Goal: Use online tool/utility

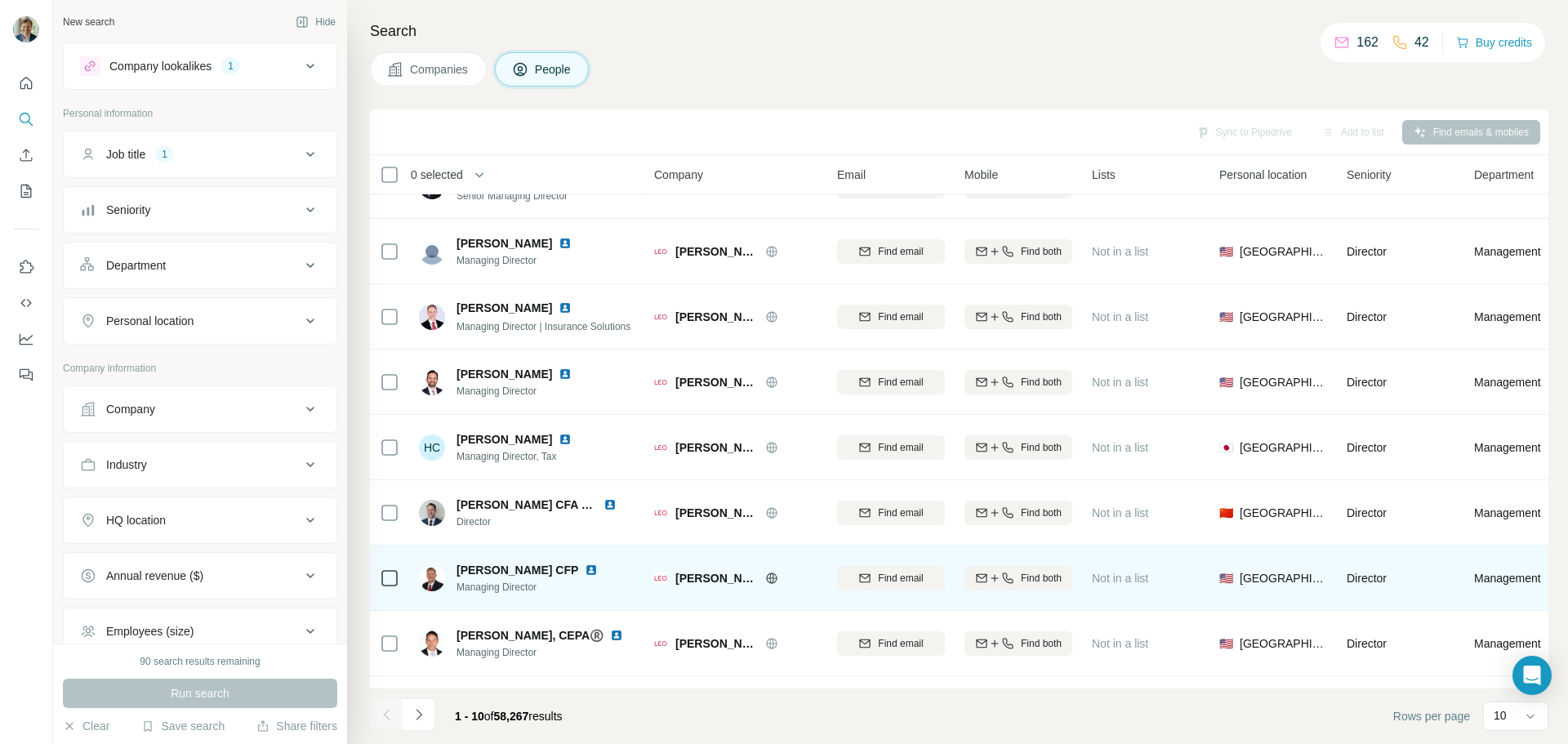
scroll to position [4, 0]
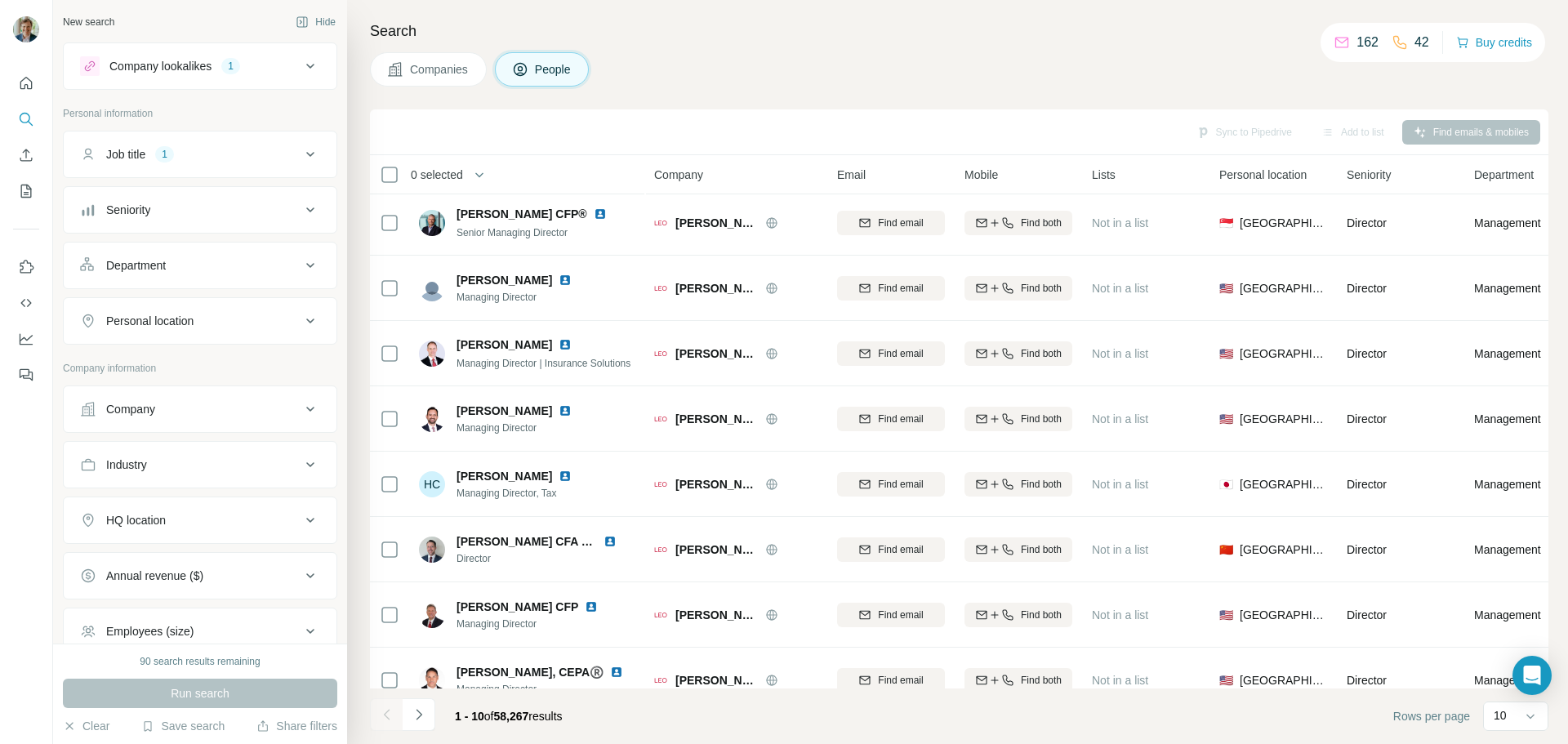
click at [231, 527] on div "HQ location" at bounding box center [190, 521] width 220 height 17
click at [280, 518] on div "HQ location" at bounding box center [190, 521] width 220 height 17
click at [227, 560] on input "text" at bounding box center [200, 562] width 240 height 29
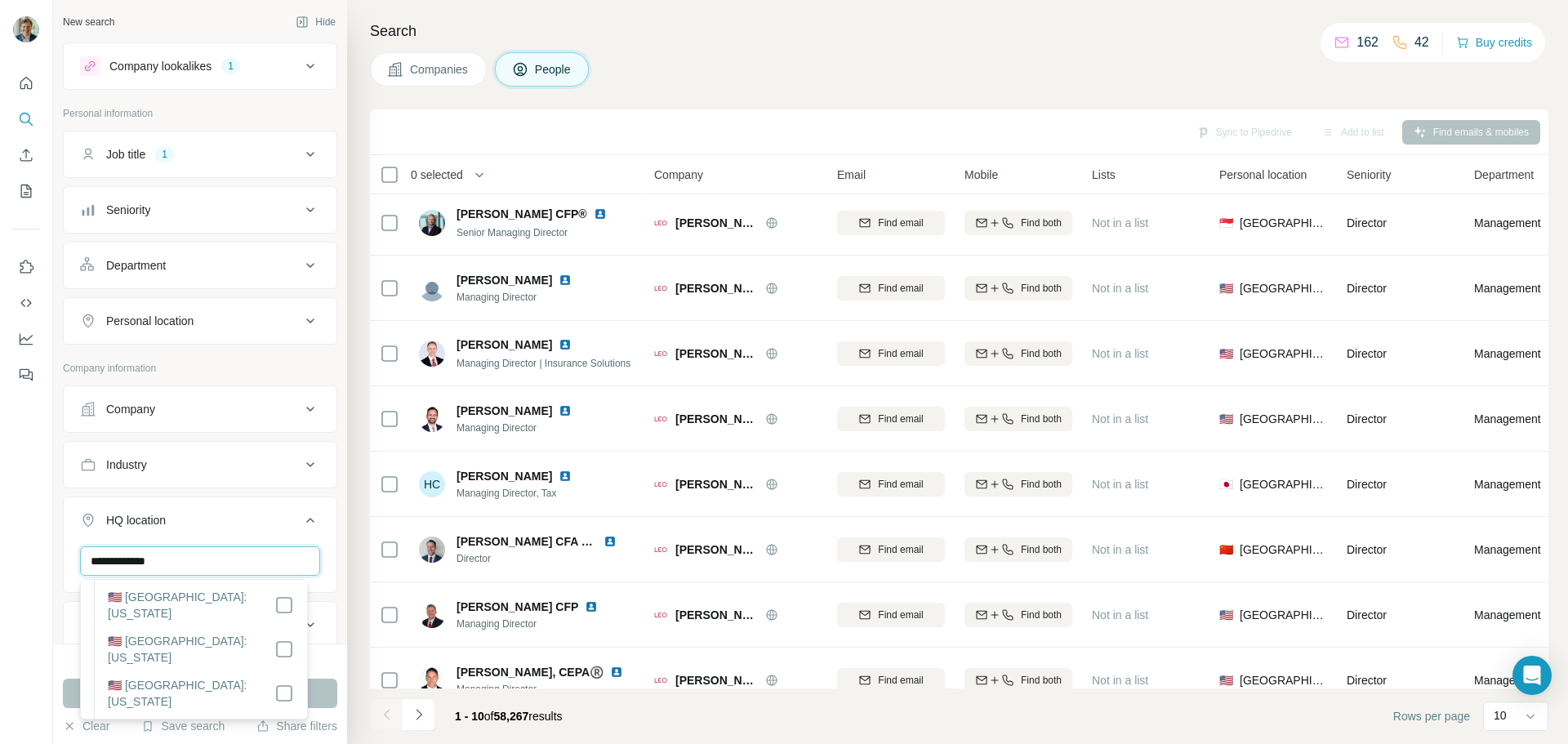
scroll to position [654, 0]
type input "**********"
click at [322, 690] on button "Run search" at bounding box center [200, 694] width 274 height 29
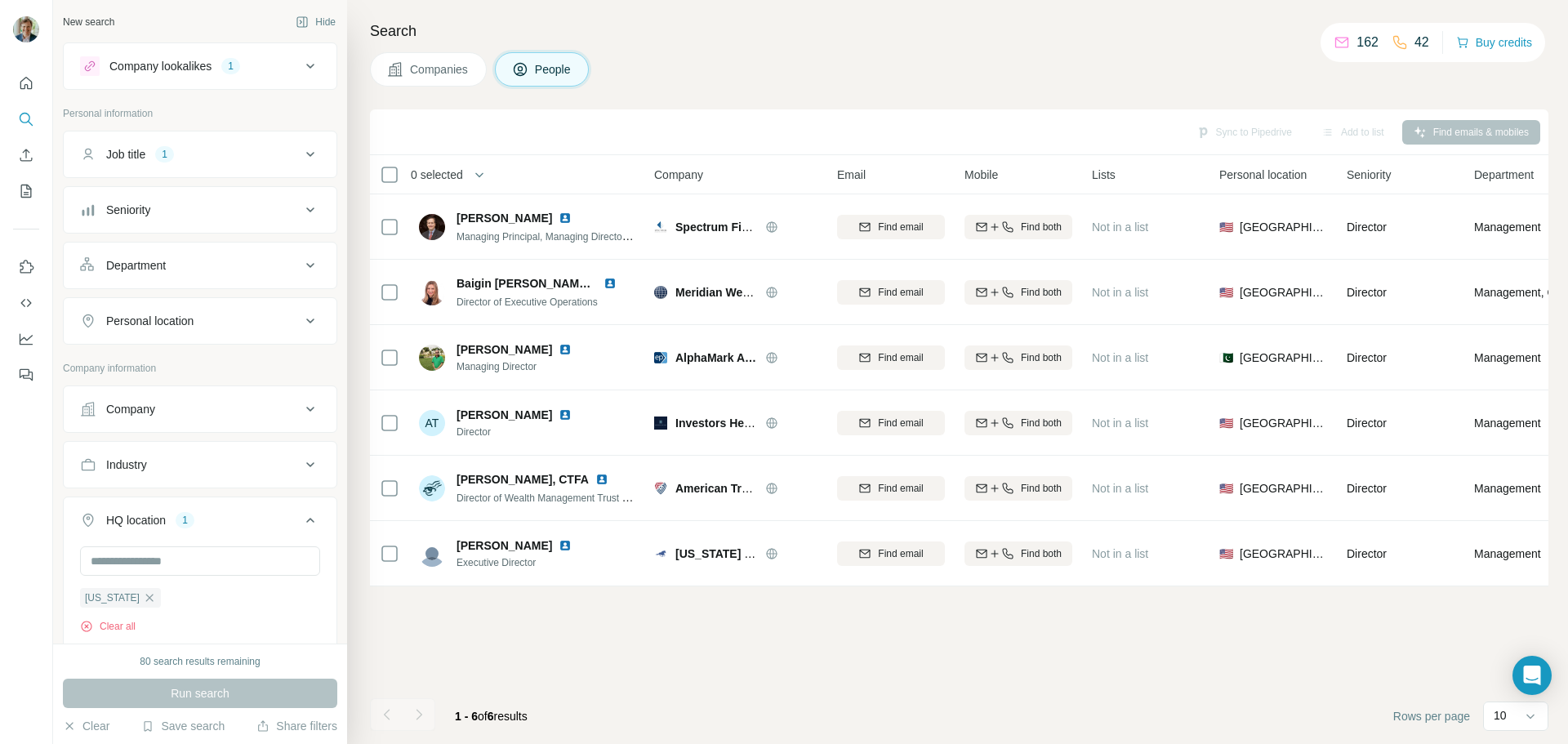
click at [301, 329] on icon at bounding box center [311, 322] width 20 height 20
click at [269, 357] on input "text" at bounding box center [200, 362] width 240 height 29
type input "**********"
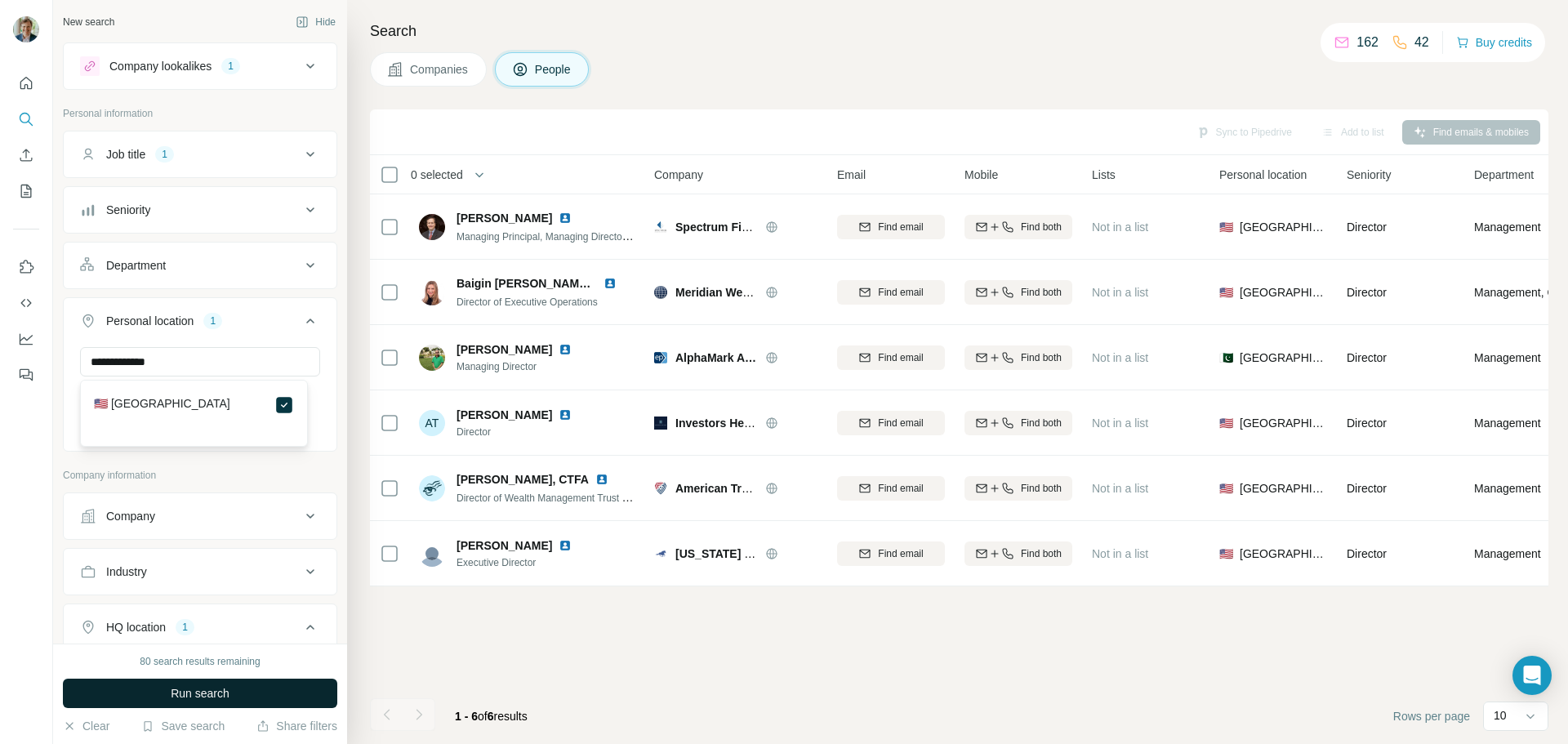
click at [223, 695] on span "Run search" at bounding box center [200, 693] width 59 height 17
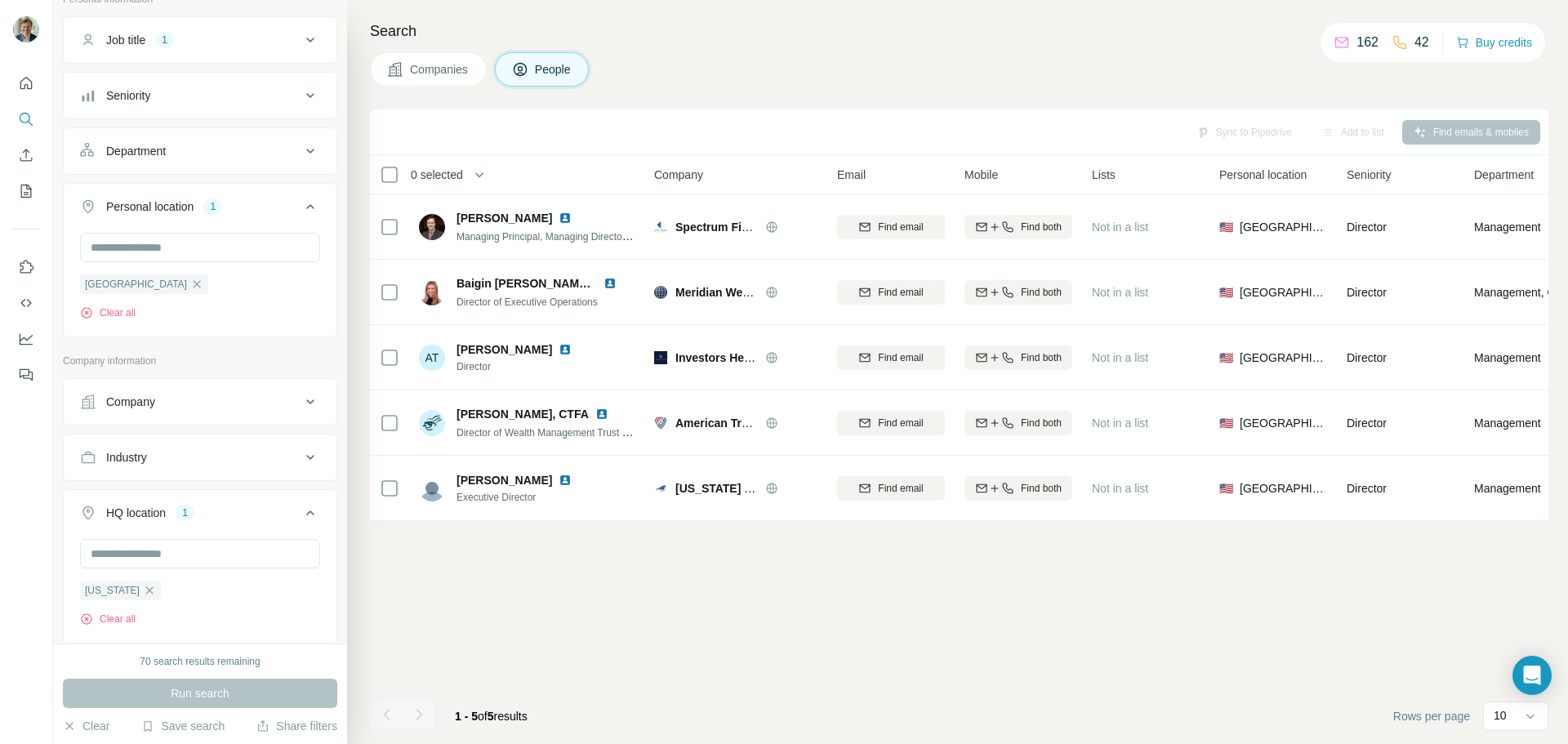
scroll to position [164, 0]
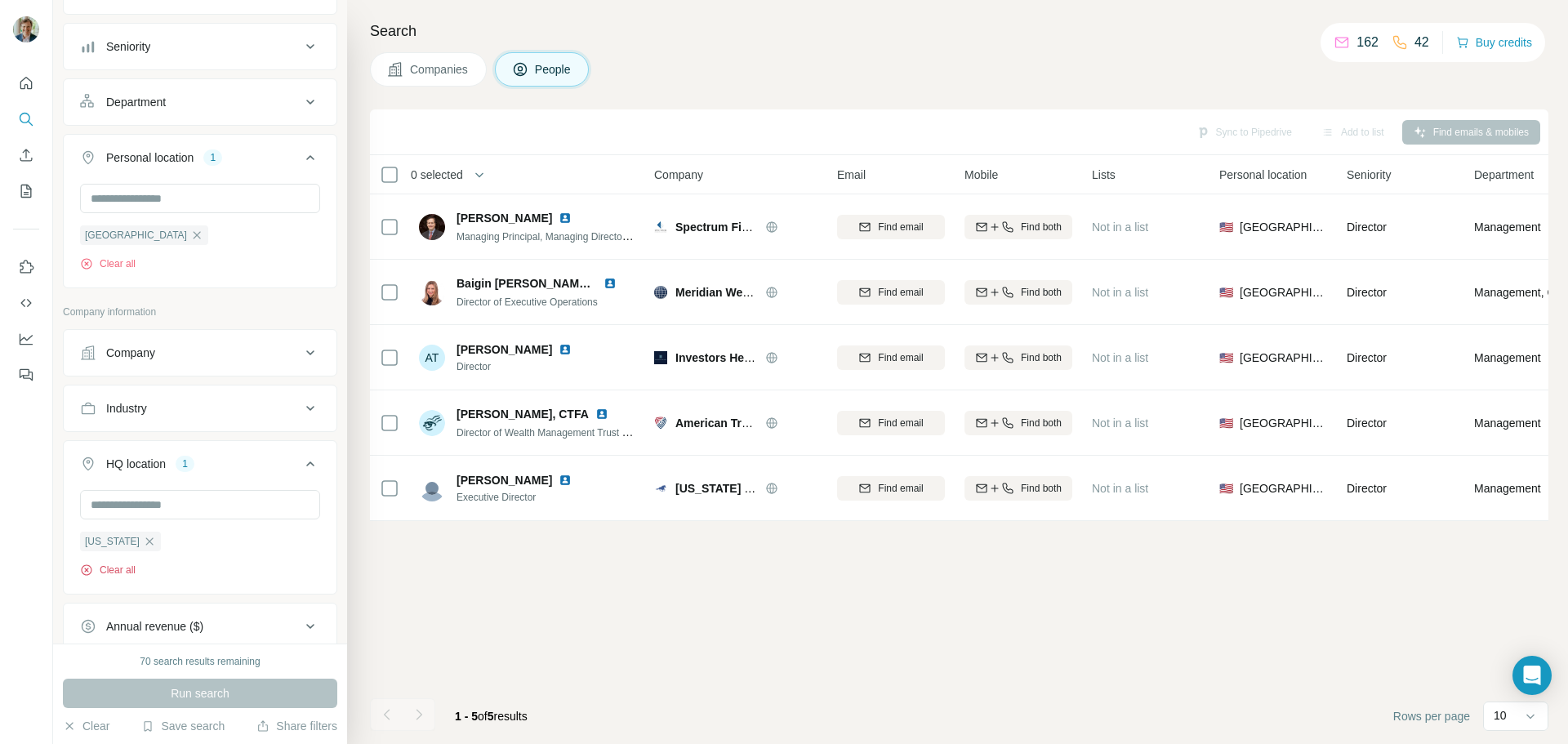
click at [121, 568] on button "Clear all" at bounding box center [108, 570] width 56 height 15
click at [121, 619] on div "Annual revenue ($)" at bounding box center [154, 626] width 97 height 17
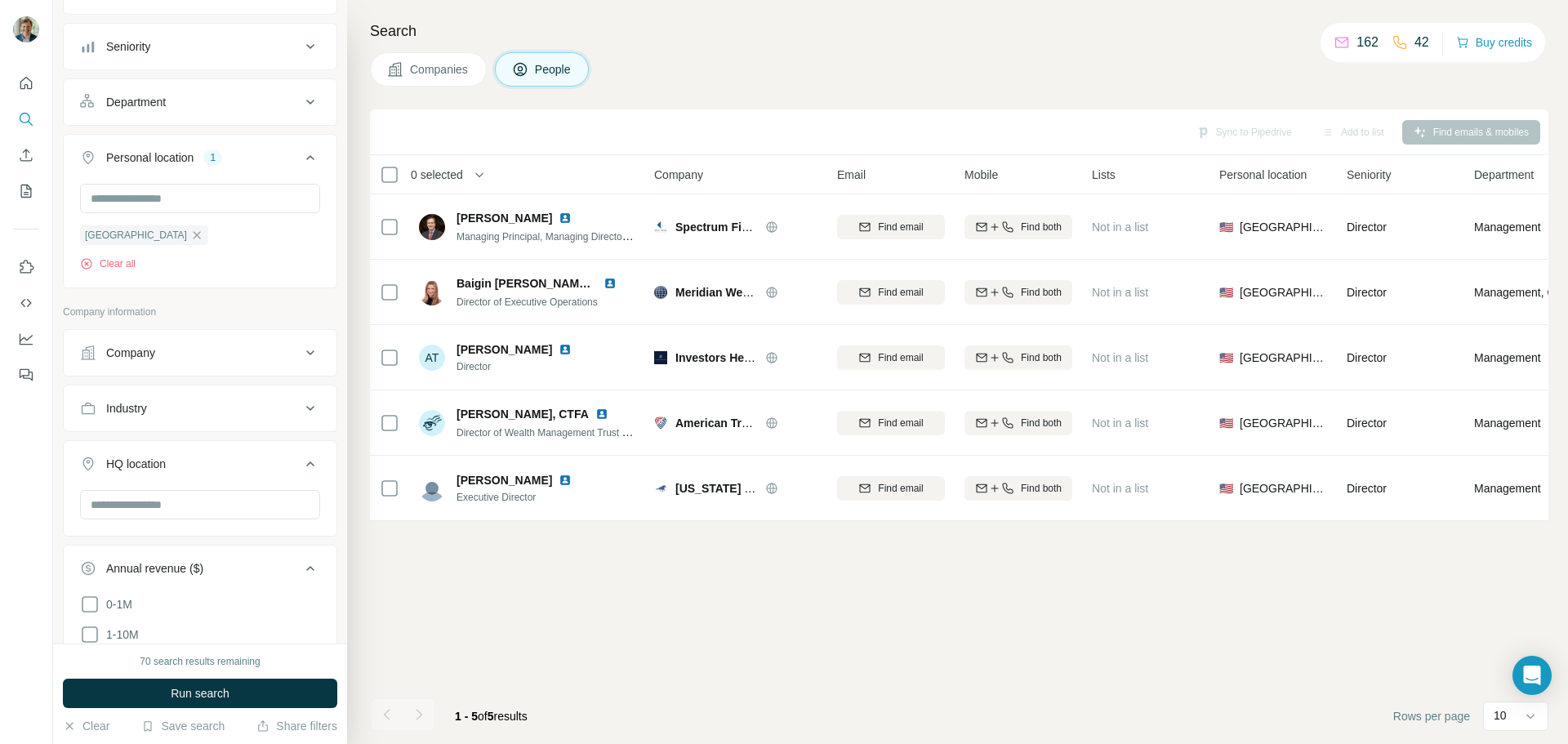
click at [491, 591] on div "Sync to Pipedrive Add to list Find emails & mobiles 0 selected People Company E…" at bounding box center [959, 427] width 1179 height 635
